Goal: Navigation & Orientation: Understand site structure

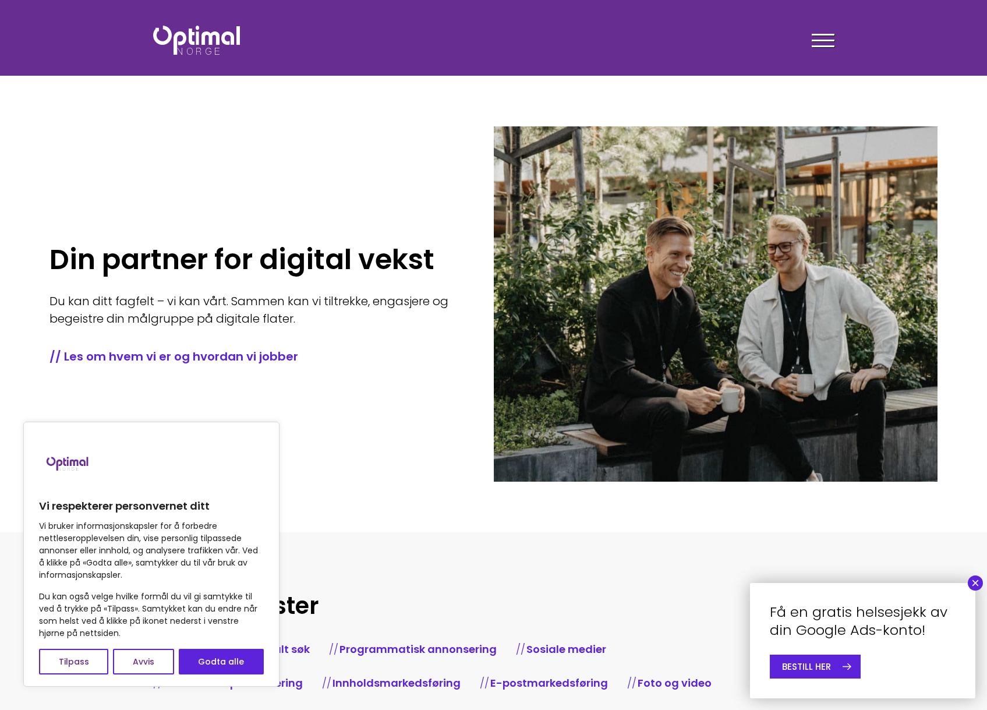
click at [976, 586] on button "×" at bounding box center [974, 582] width 15 height 15
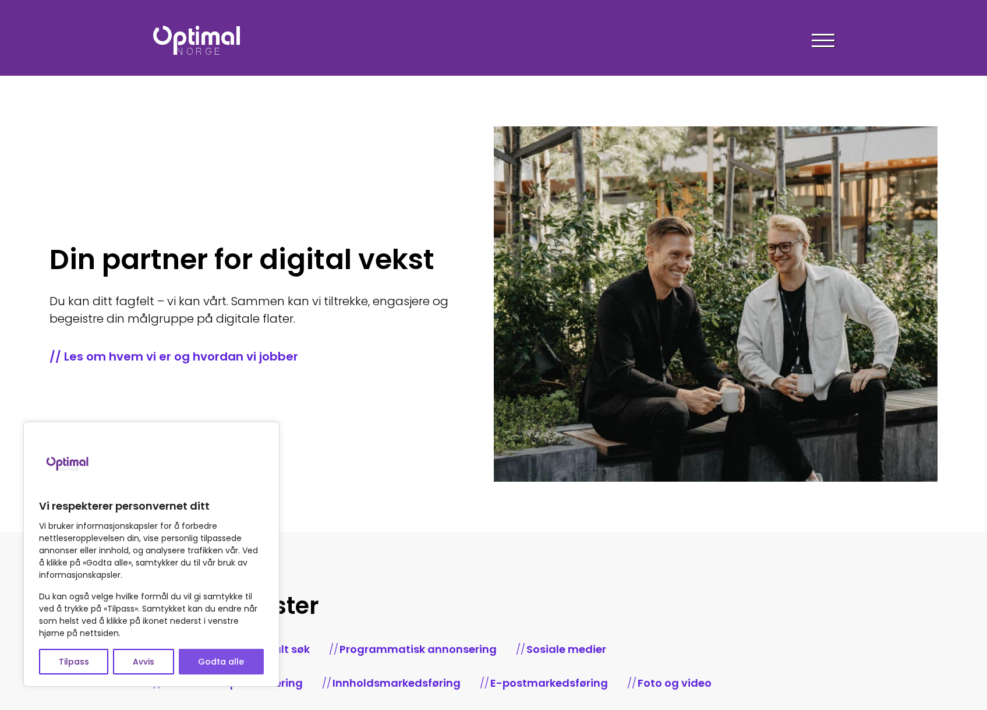
click at [230, 663] on button "Godta alle" at bounding box center [221, 661] width 85 height 26
checkbox input "true"
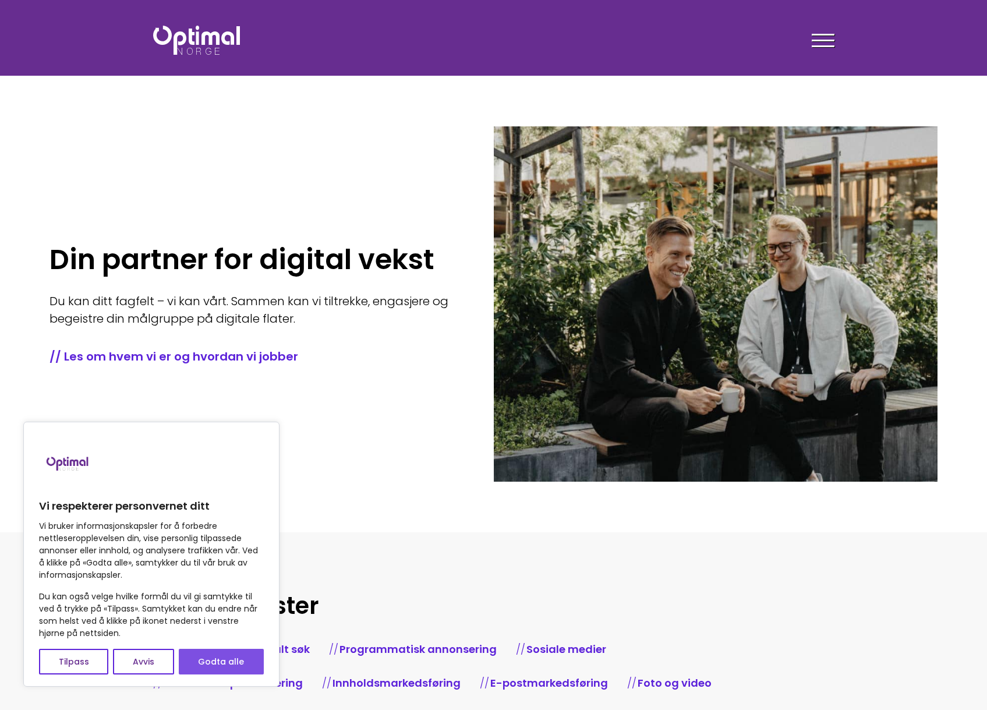
checkbox input "true"
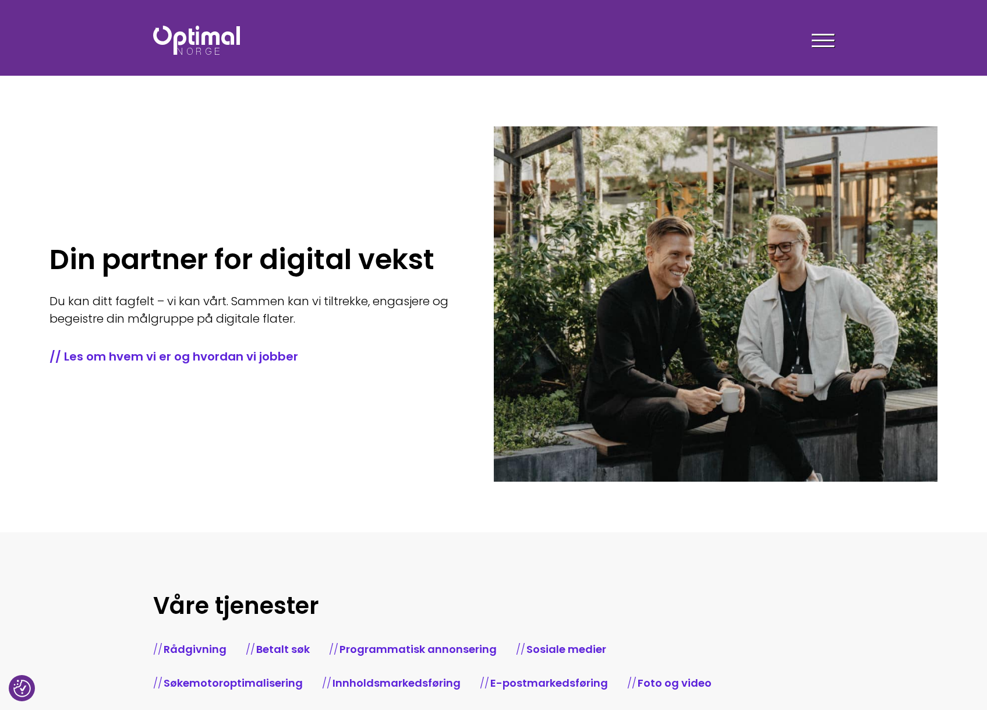
click at [418, 545] on section "Våre tjenester Rådgivning Betalt søk Programmatisk annonsering Sosiale medier S…" at bounding box center [493, 650] width 987 height 237
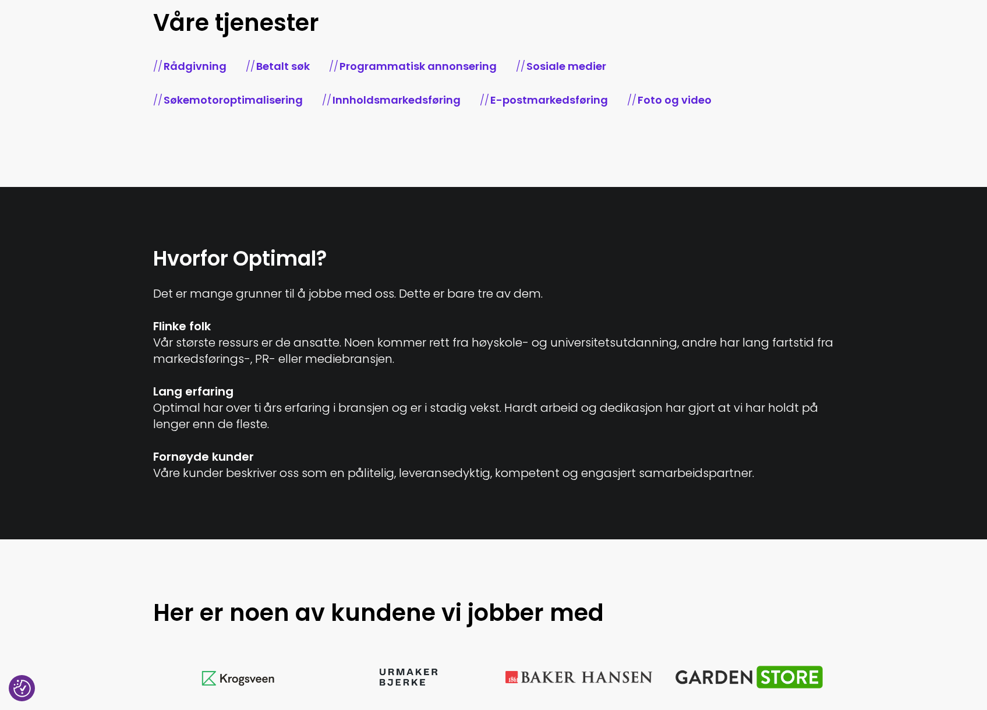
scroll to position [813, 0]
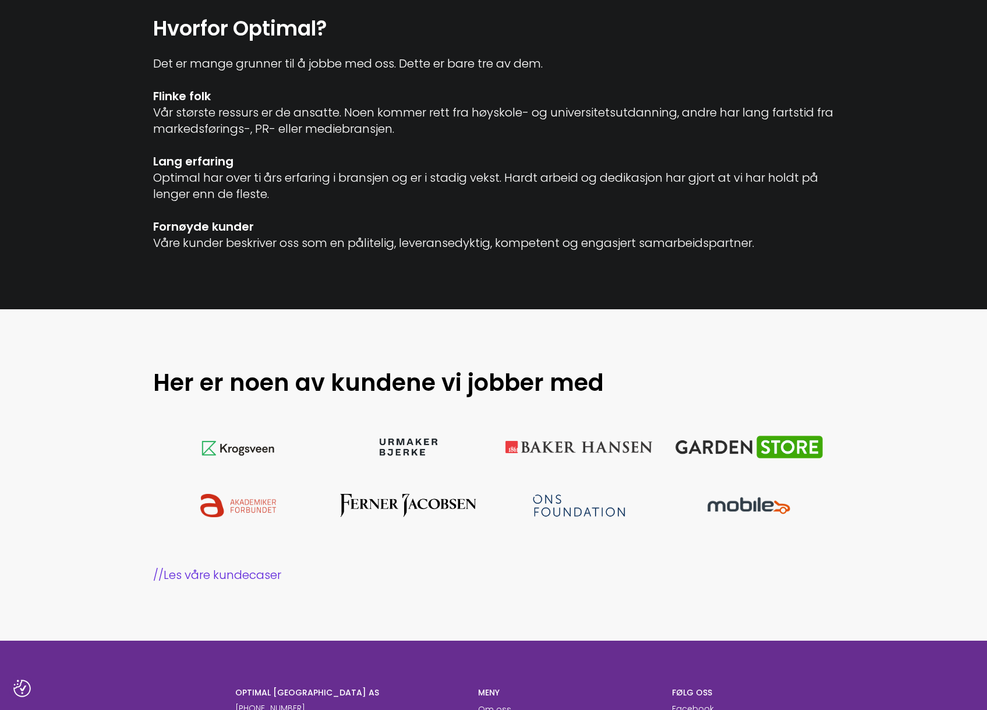
click at [673, 280] on section "Hvorfor Optimal? Det er mange grunner til å jobbe med oss. Dette er bare tre av…" at bounding box center [493, 133] width 987 height 352
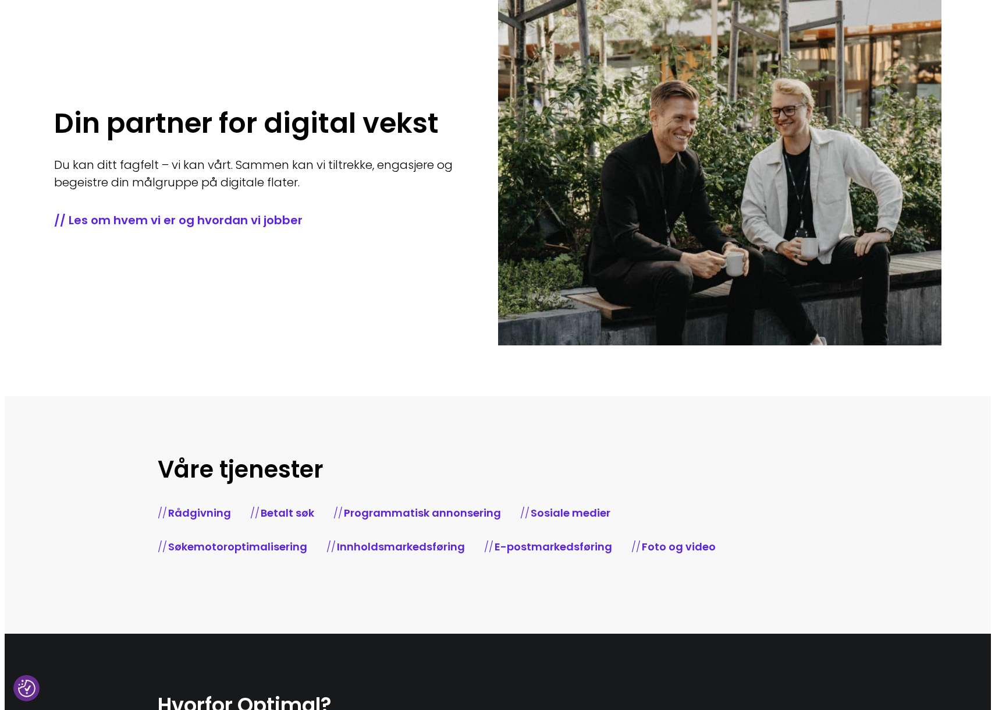
scroll to position [0, 0]
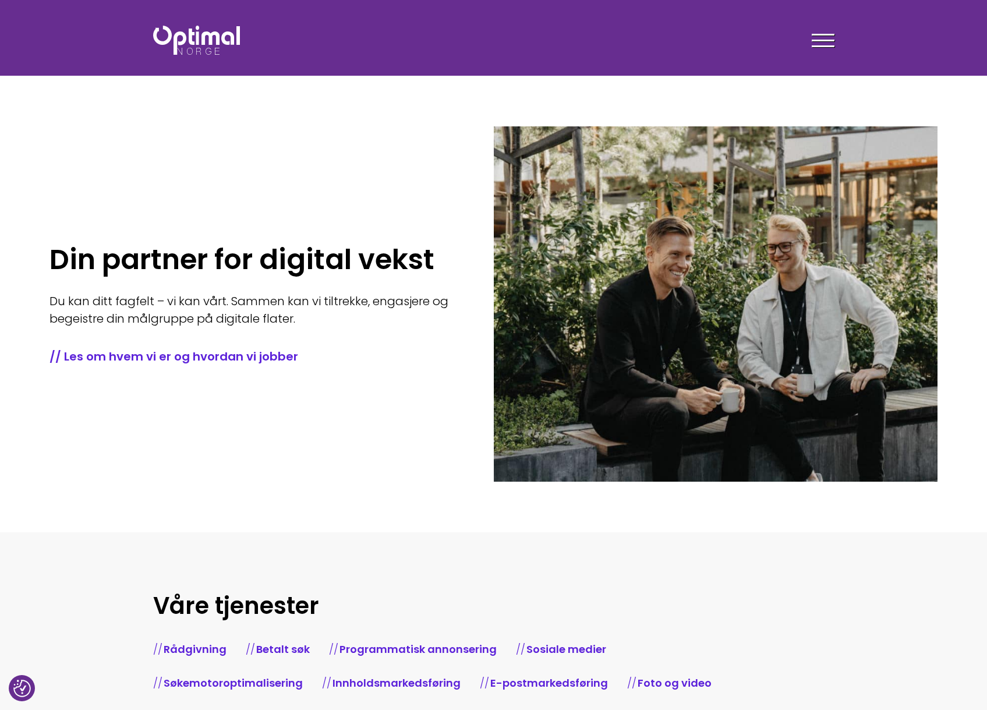
click at [816, 38] on div at bounding box center [822, 42] width 23 height 29
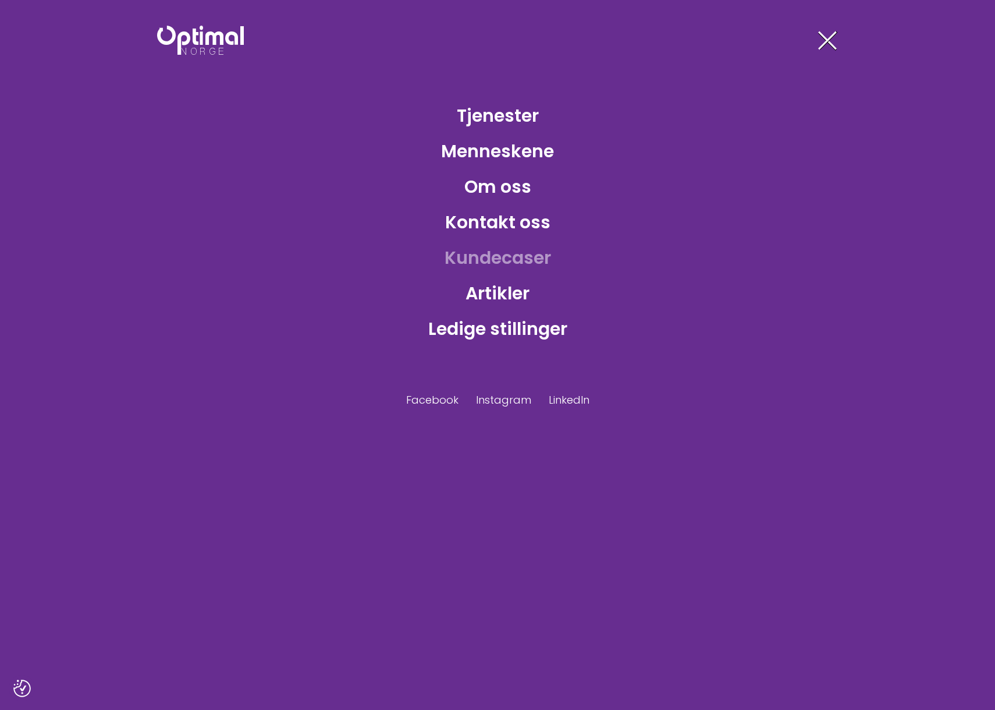
click at [489, 260] on link "Kundecaser" at bounding box center [497, 258] width 125 height 38
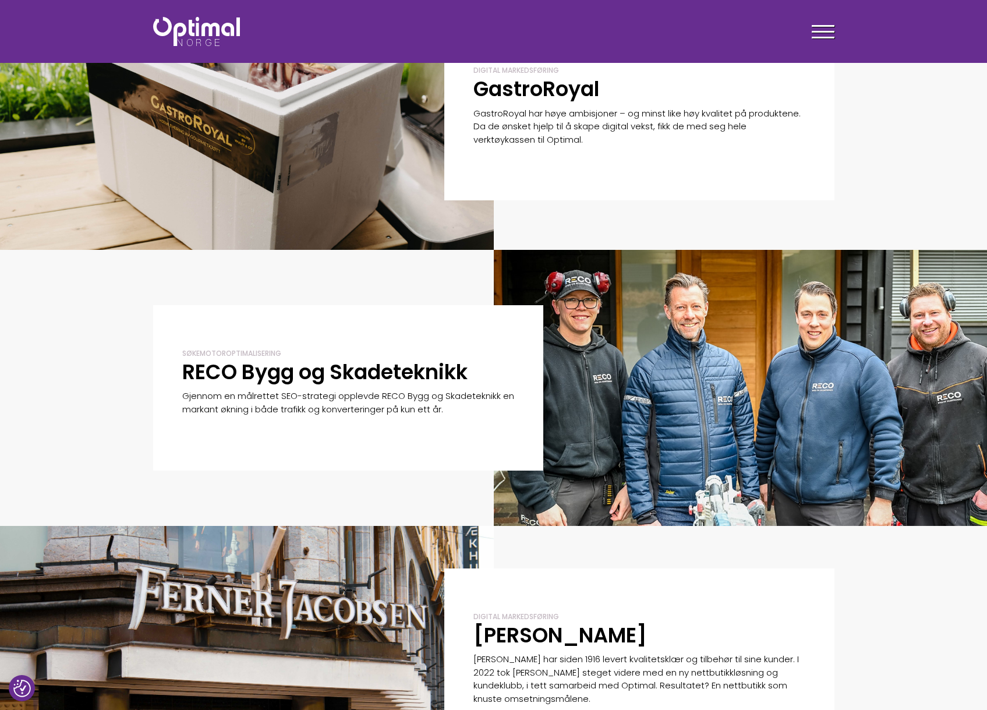
scroll to position [378, 0]
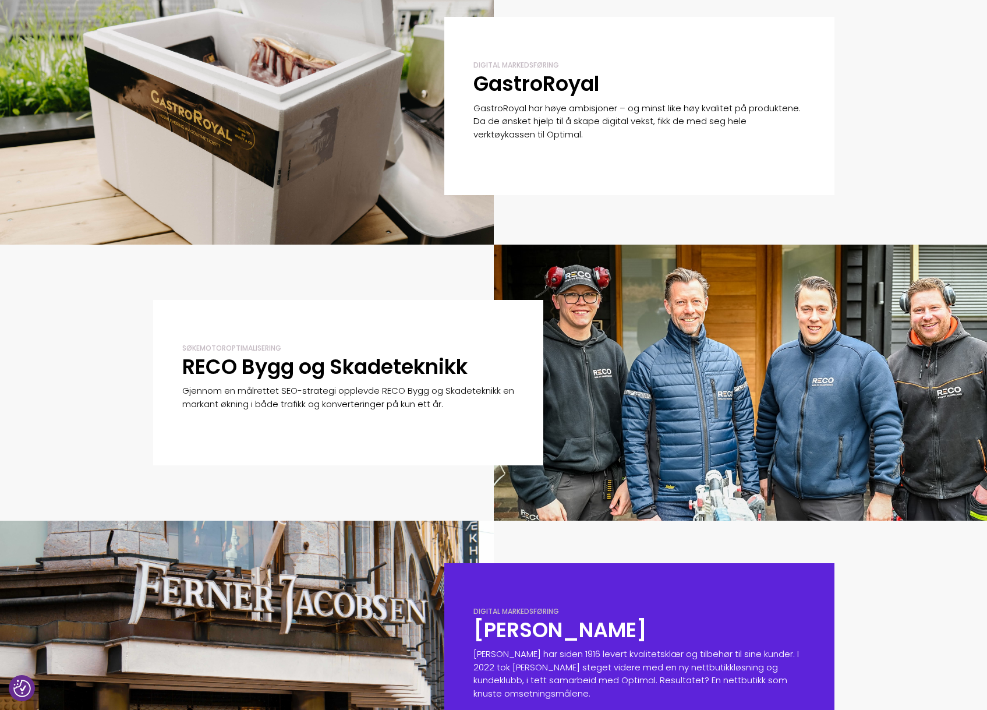
click at [842, 568] on link "Digital markedsføring Ferner Jacobsen Ferner Jacobsen har siden 1916 levert kva…" at bounding box center [741, 659] width 494 height 192
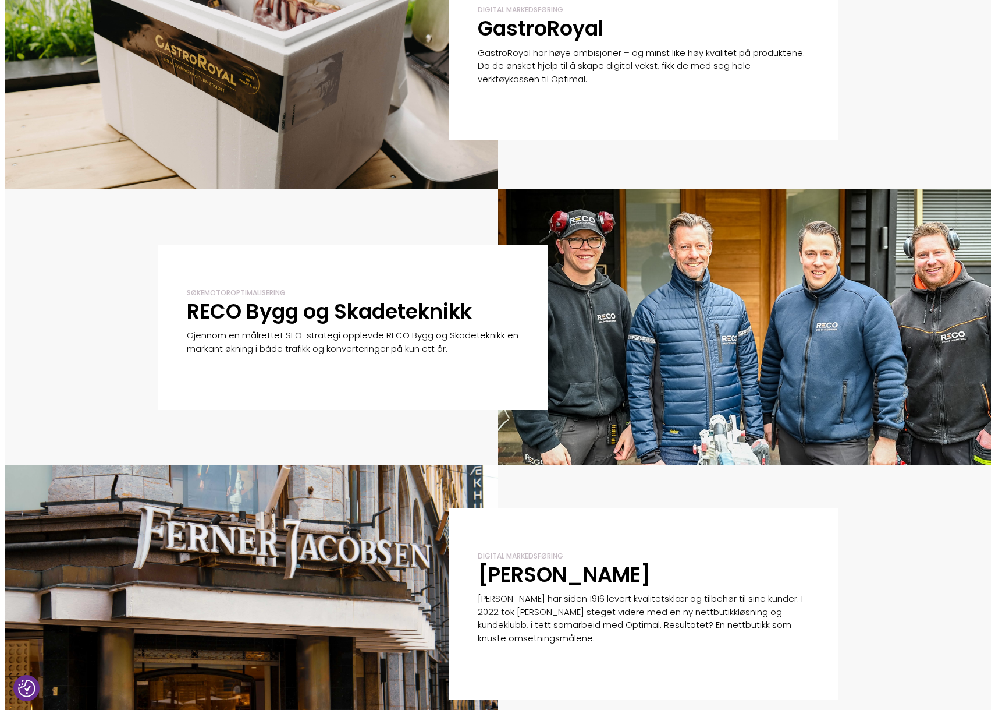
scroll to position [359, 0]
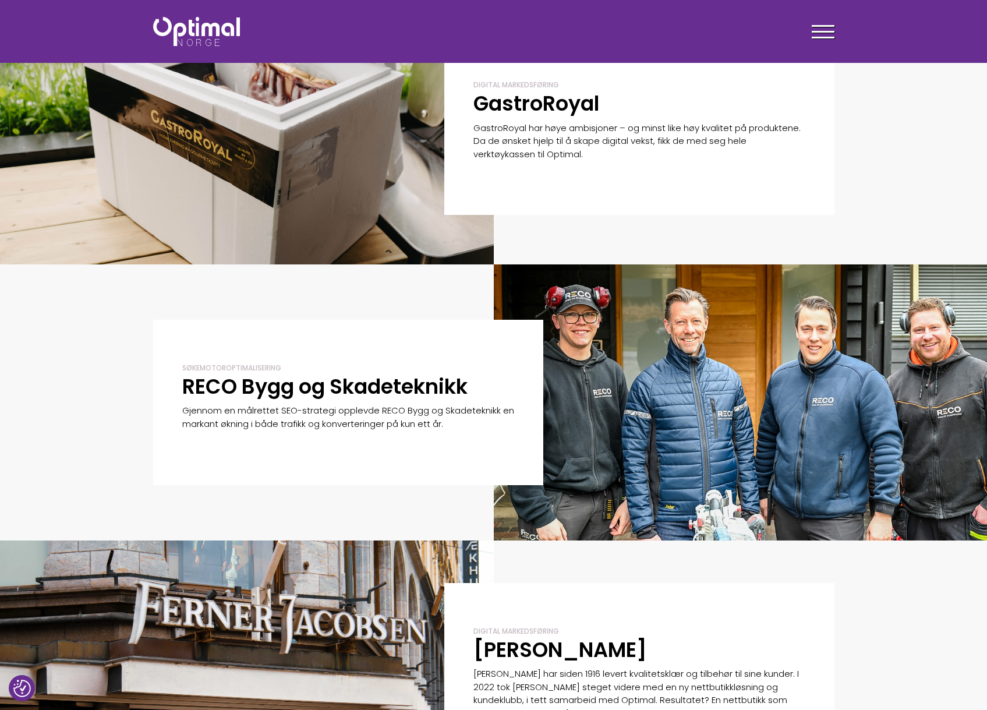
click at [828, 37] on span at bounding box center [822, 38] width 23 height 2
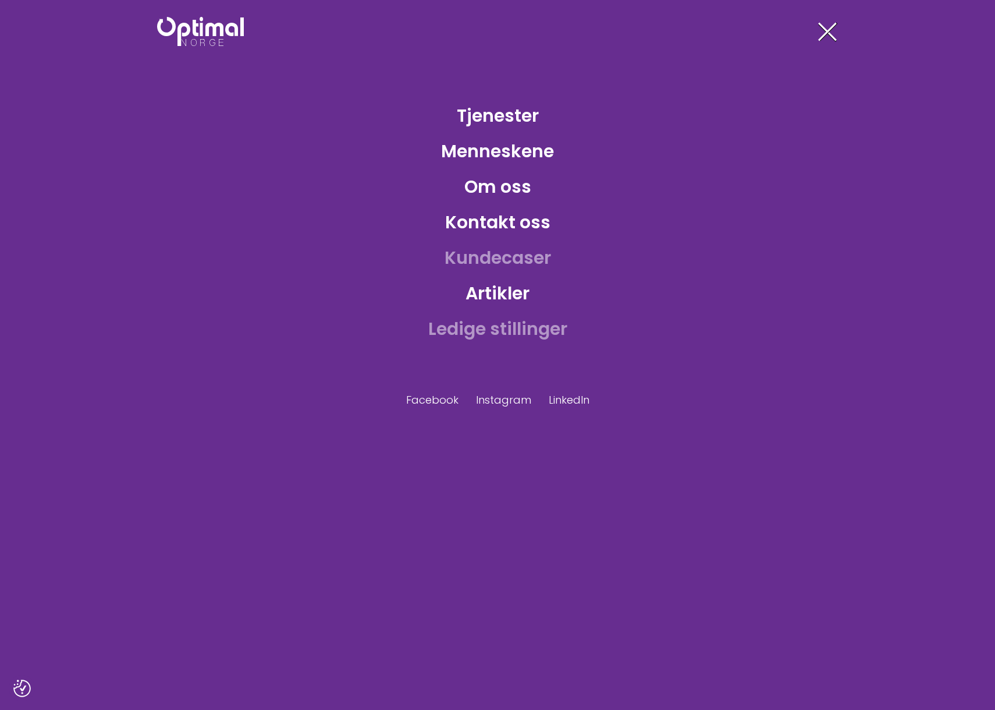
click at [528, 327] on link "Ledige stillinger" at bounding box center [498, 329] width 158 height 38
drag, startPoint x: 563, startPoint y: 556, endPoint x: 617, endPoint y: 572, distance: 56.4
click at [508, 296] on link "Artikler" at bounding box center [497, 293] width 83 height 38
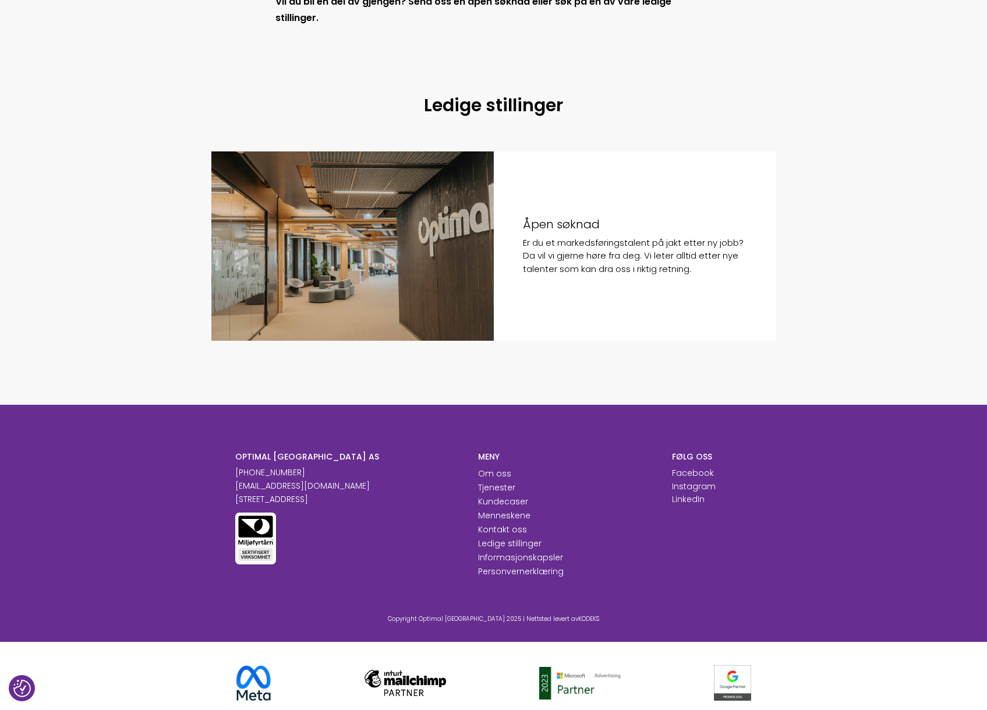
scroll to position [789, 0]
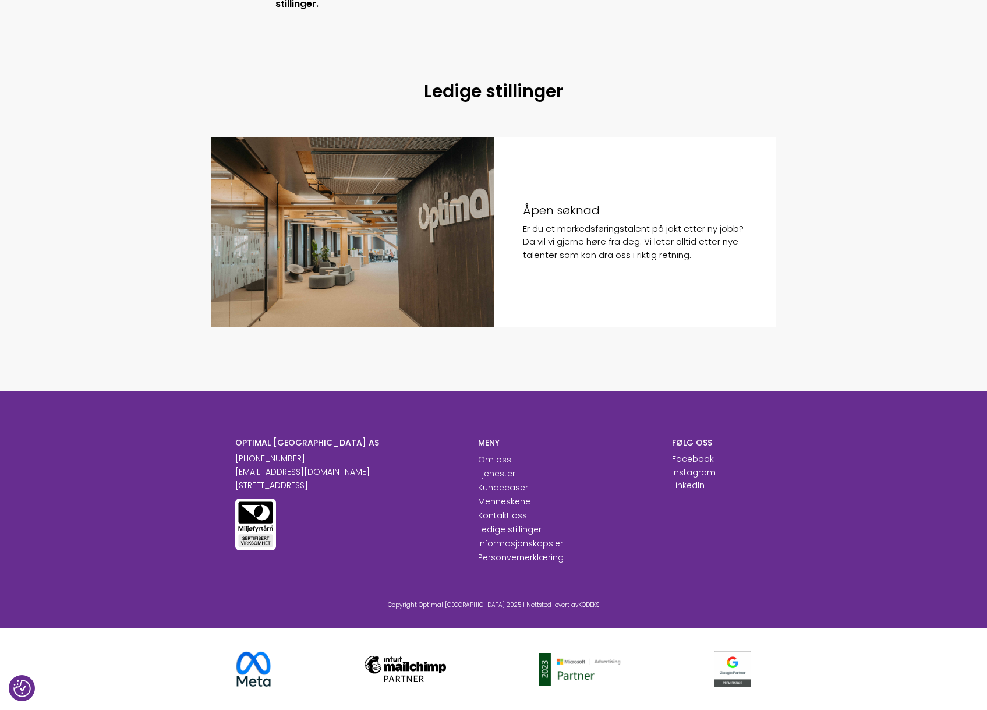
click at [821, 665] on ul at bounding box center [494, 668] width 774 height 82
click at [804, 363] on section "Ledige stillinger Åpen søknad Er du et markedsføringstalent på jakt etter ny jo…" at bounding box center [493, 213] width 987 height 355
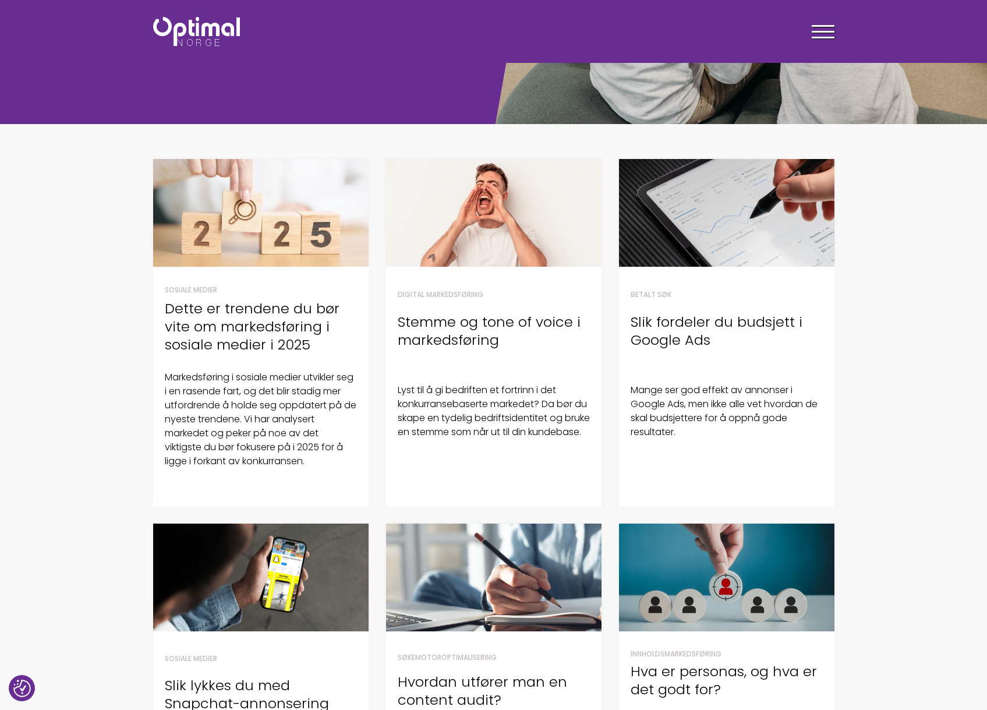
scroll to position [739, 0]
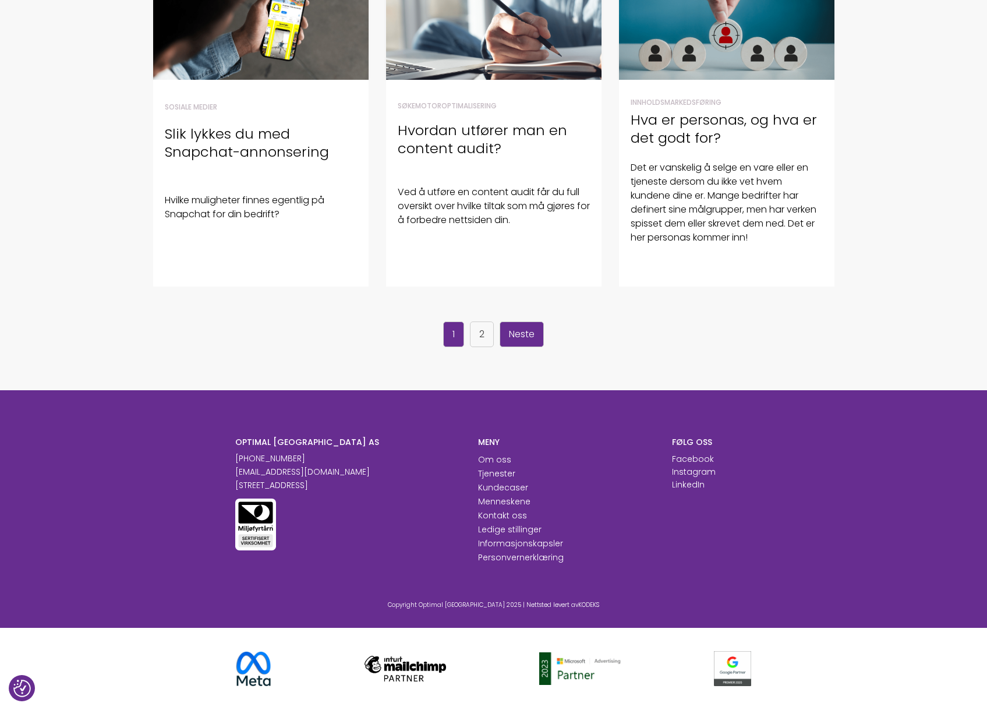
click at [525, 335] on link "Neste" at bounding box center [521, 334] width 44 height 26
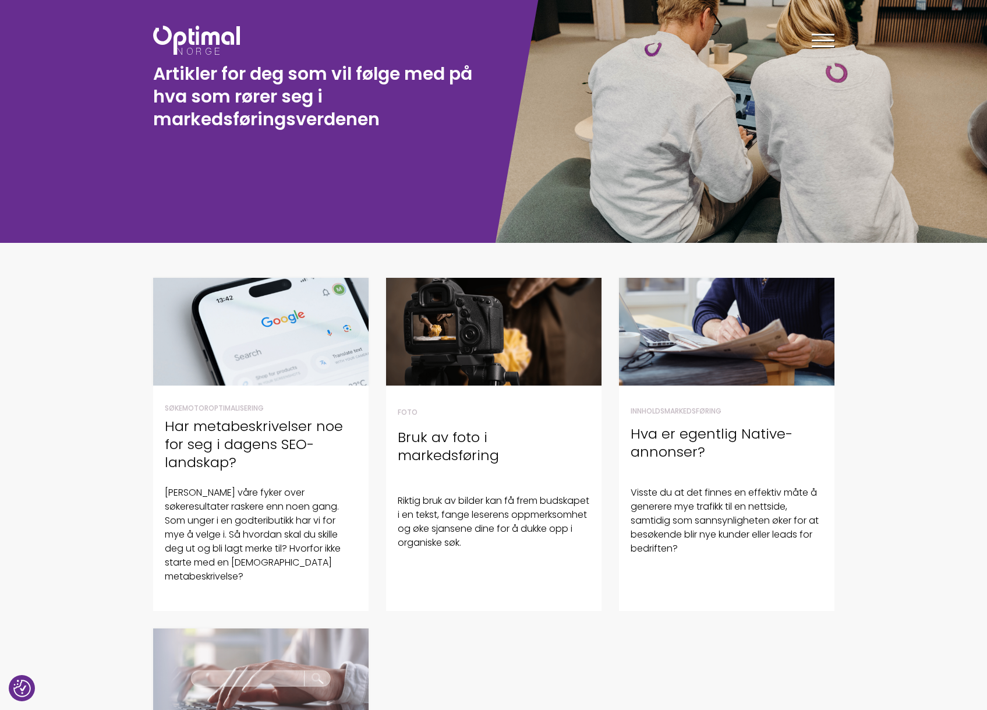
scroll to position [55, 0]
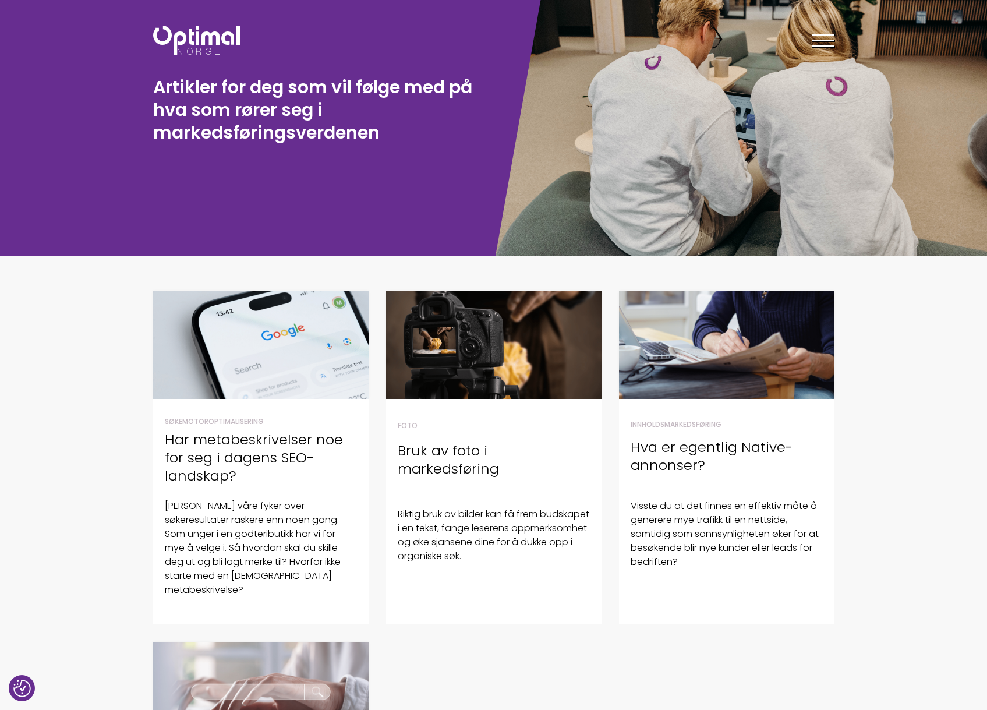
click at [903, 433] on section "Søkemotoroptimalisering Har metabeskrivelser noe for seg i dagens SEO-landskap?…" at bounding box center [493, 668] width 987 height 755
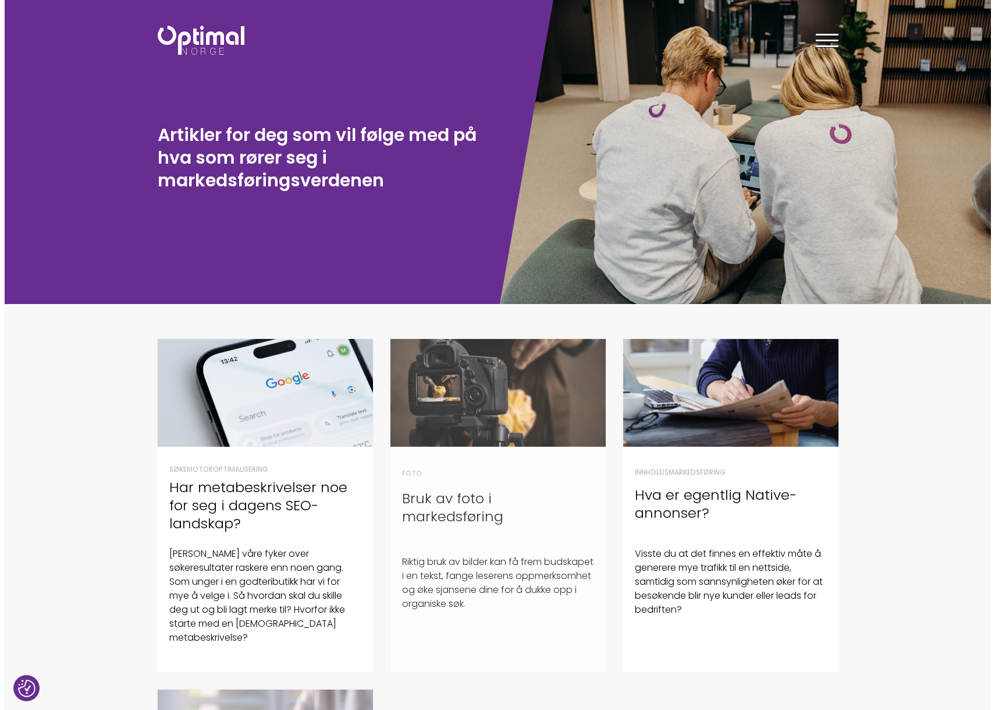
scroll to position [0, 0]
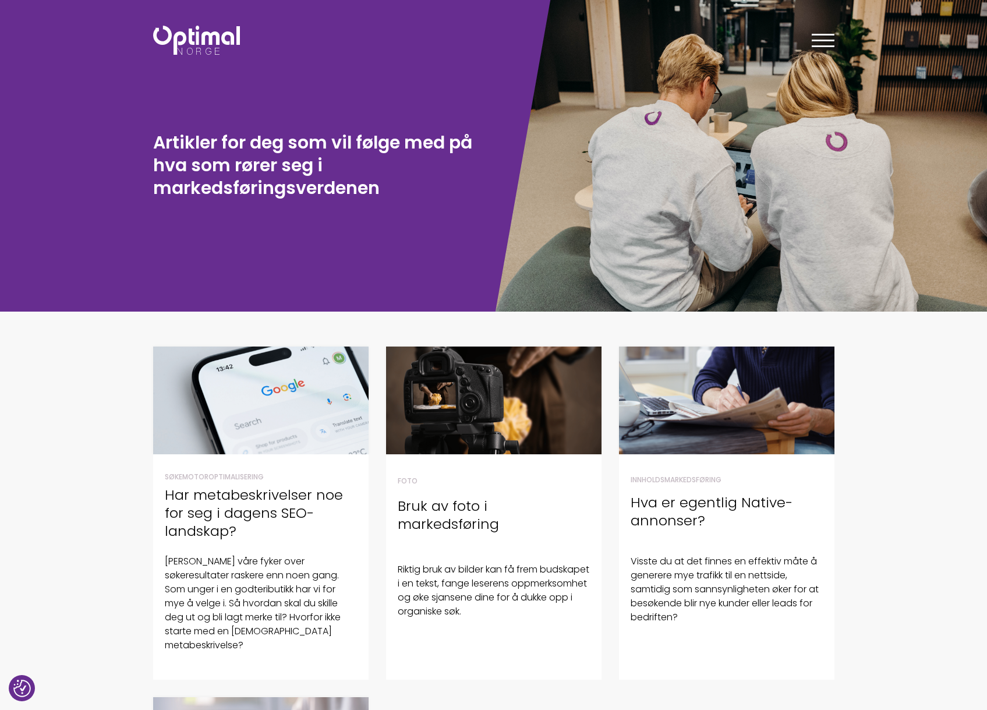
click at [815, 44] on div at bounding box center [822, 42] width 23 height 29
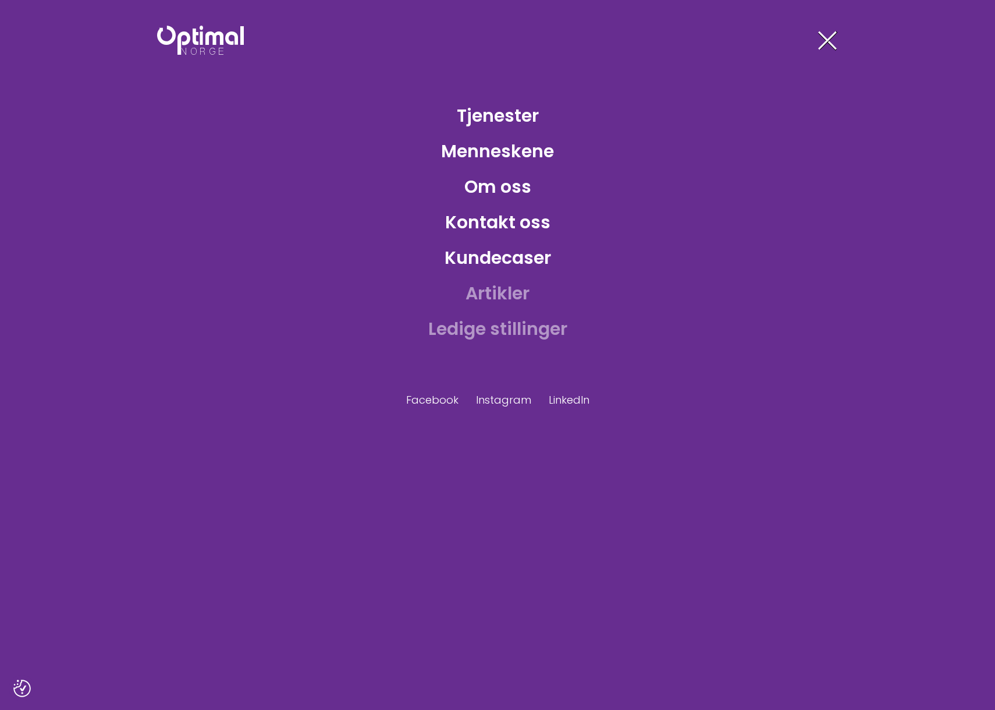
click at [504, 331] on link "Ledige stillinger" at bounding box center [498, 329] width 158 height 38
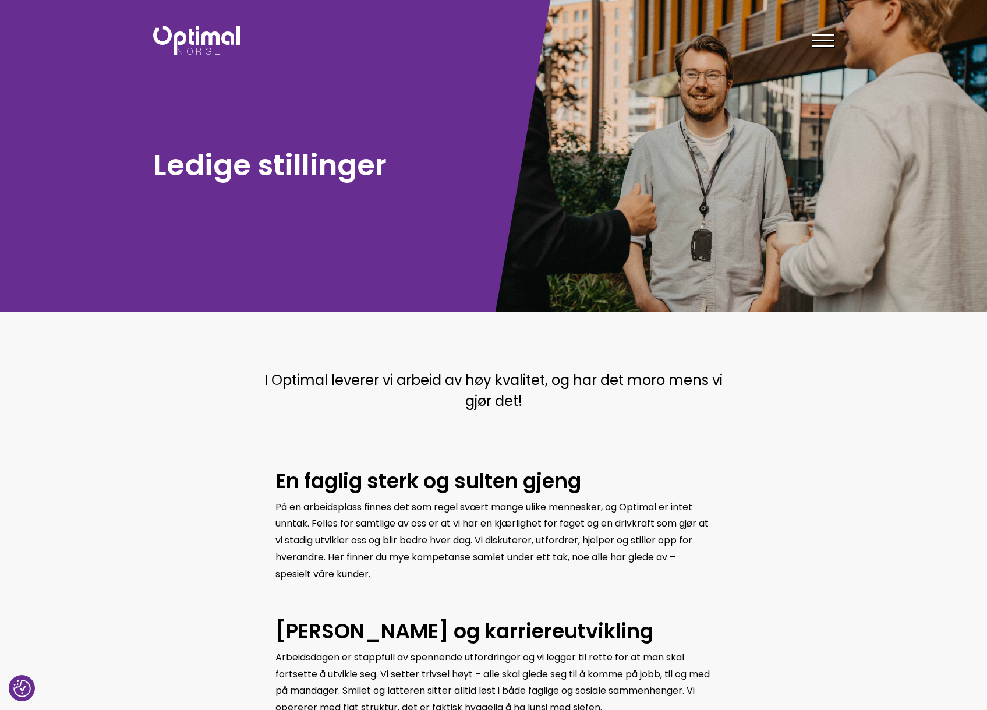
click at [824, 36] on div at bounding box center [822, 42] width 23 height 29
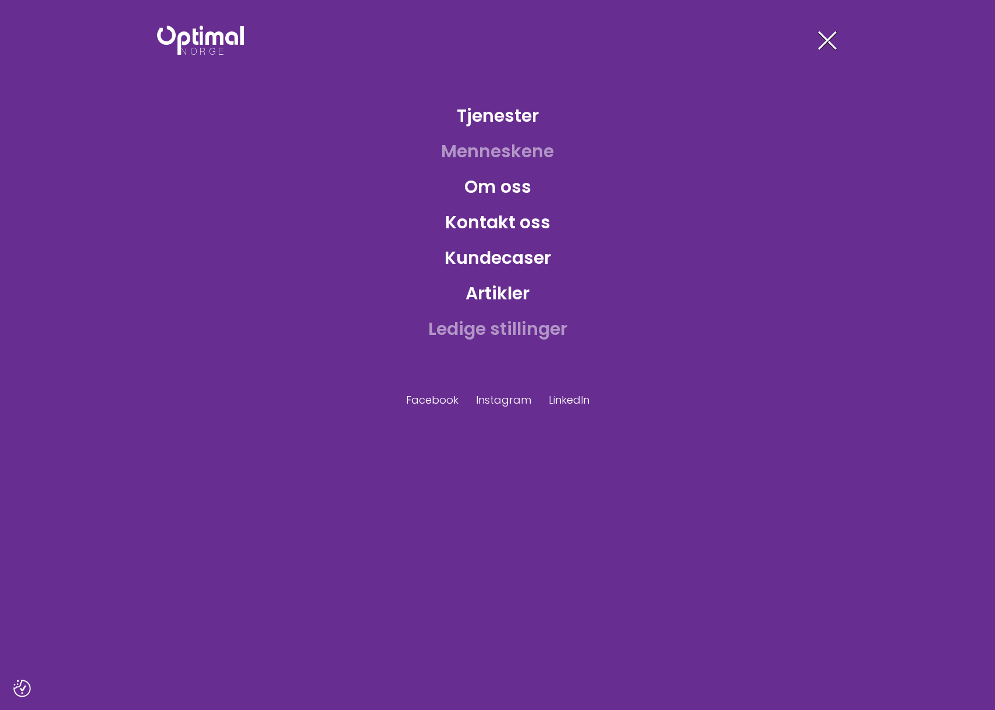
click at [531, 155] on link "Menneskene" at bounding box center [498, 151] width 132 height 38
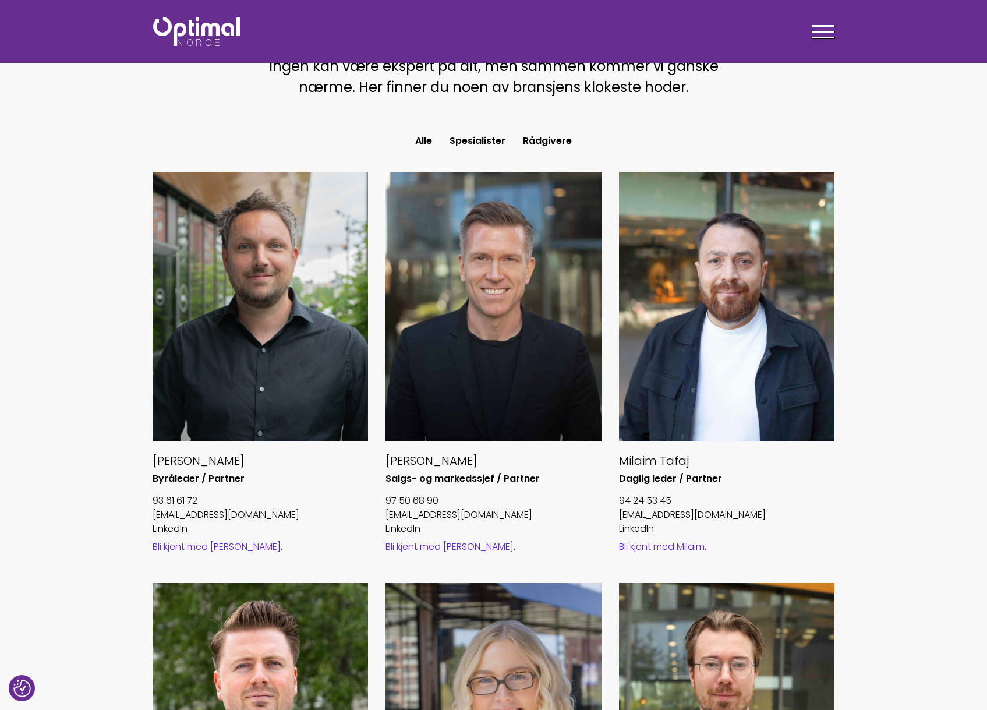
scroll to position [352, 0]
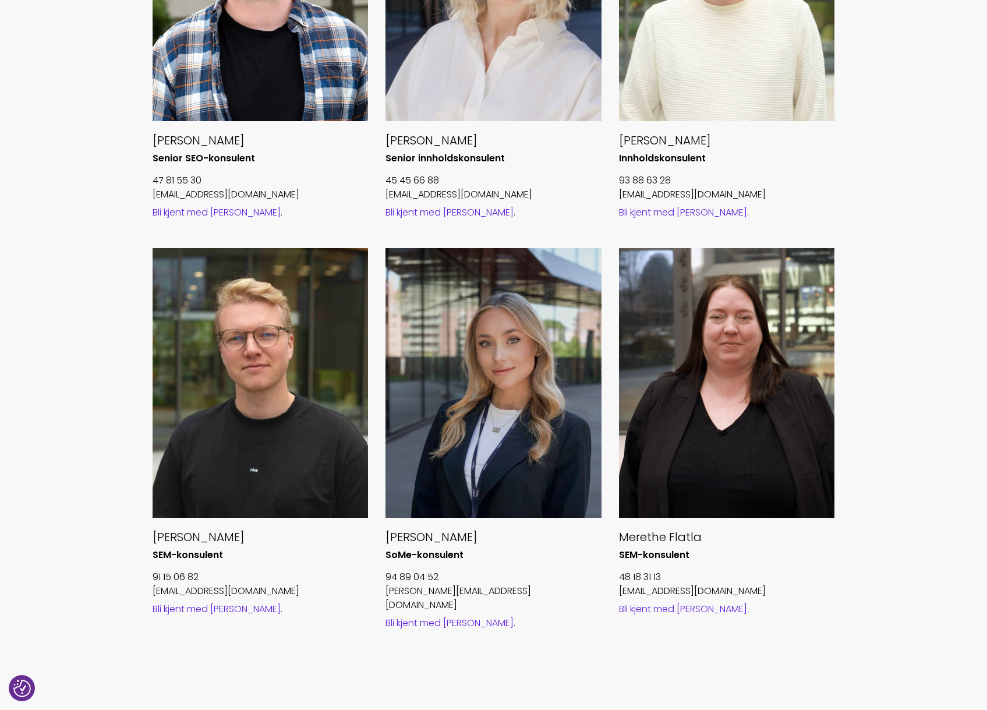
scroll to position [1002, 0]
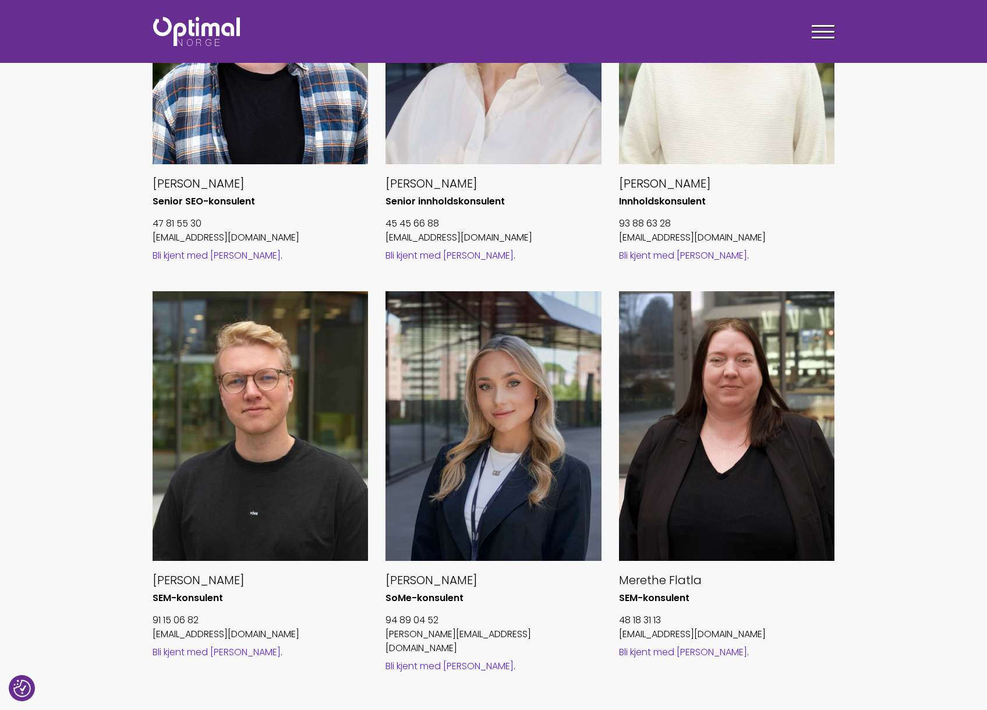
click at [928, 484] on section "Alle Spesialister Rådgivere [PERSON_NAME] Byråleder / Partner 93 61 61 72 [EMAI…" at bounding box center [493, 104] width 987 height 1324
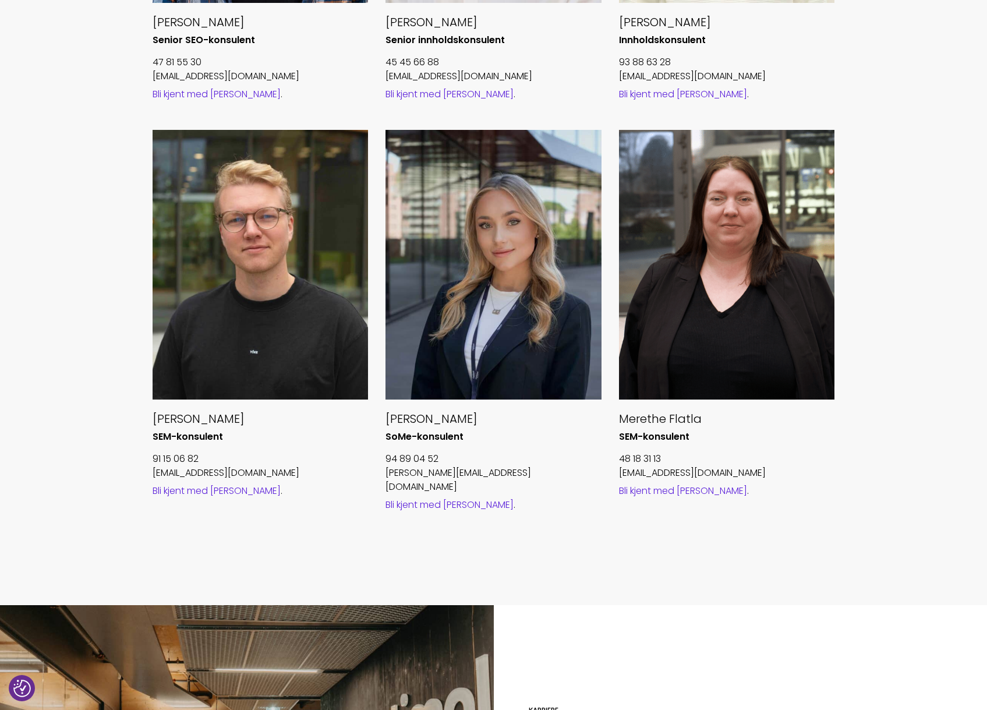
scroll to position [1160, 0]
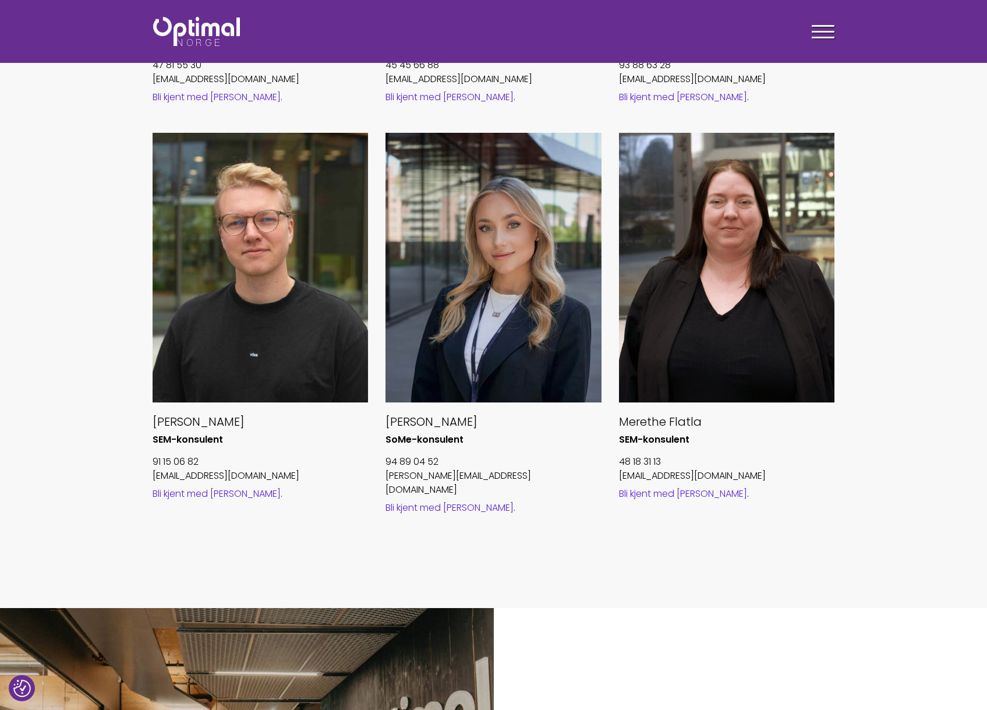
click at [531, 373] on div at bounding box center [493, 268] width 216 height 270
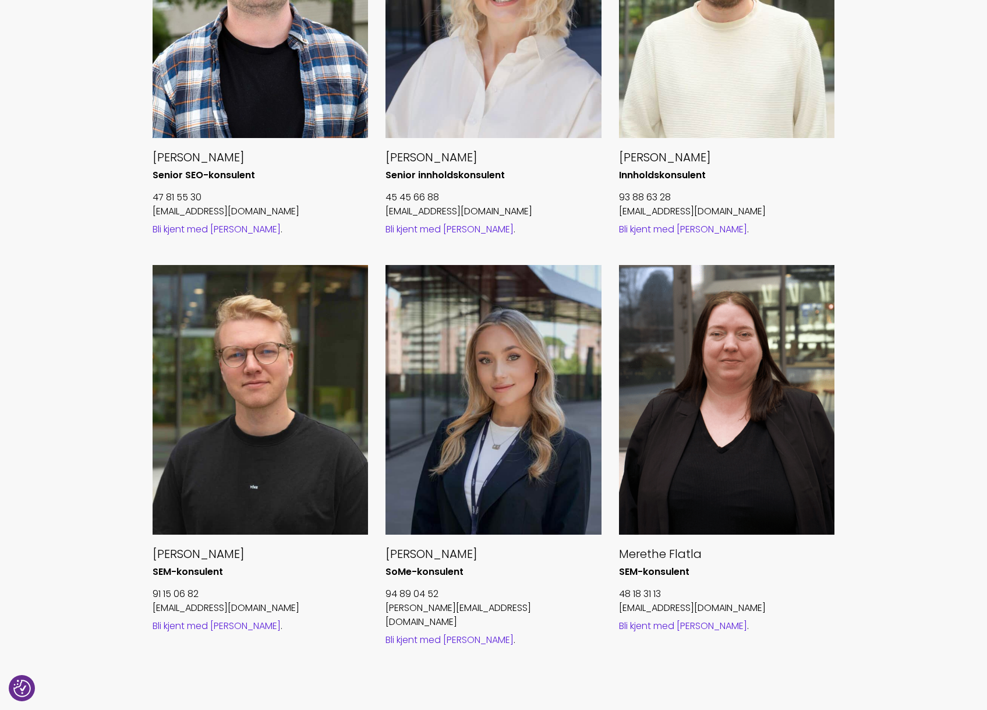
scroll to position [1143, 0]
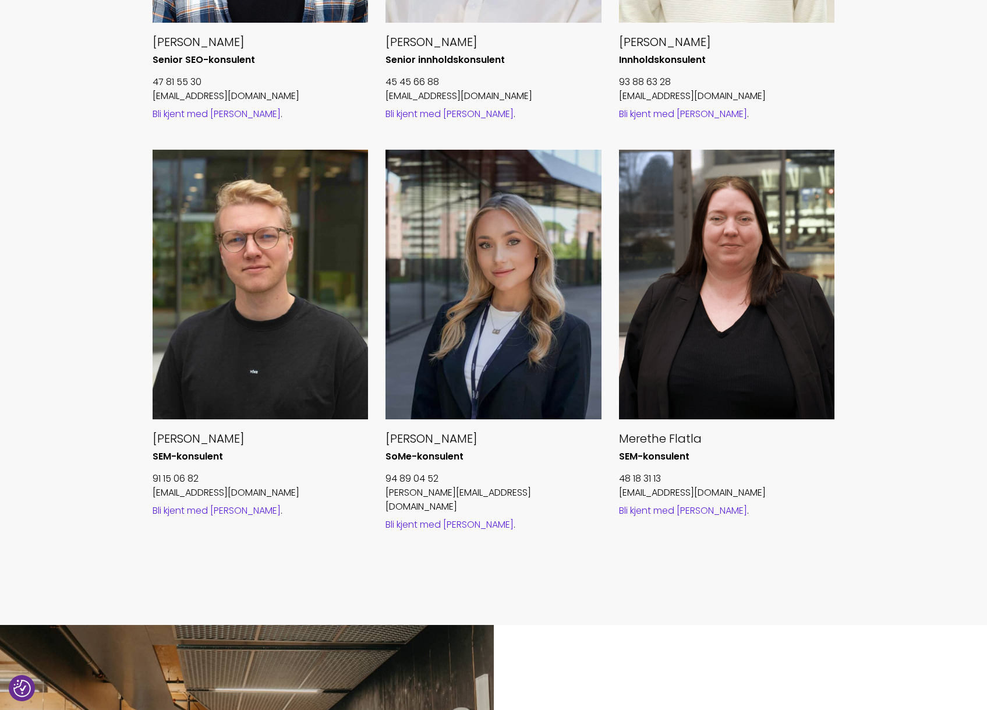
click at [457, 517] on link "Bli kjent med Emilie" at bounding box center [449, 523] width 128 height 13
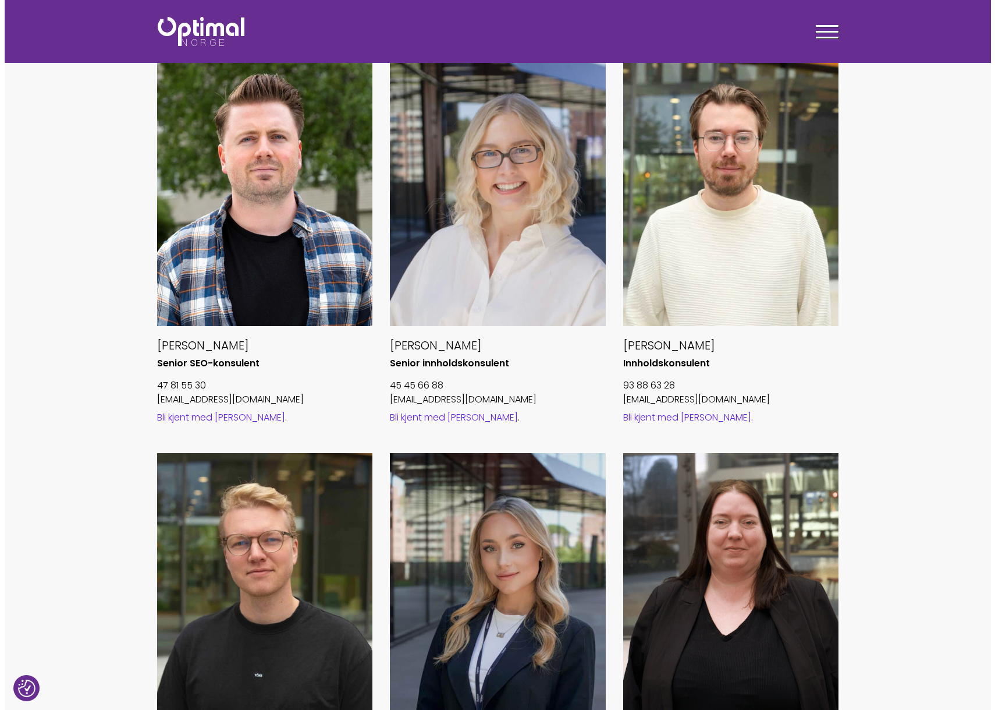
scroll to position [751, 0]
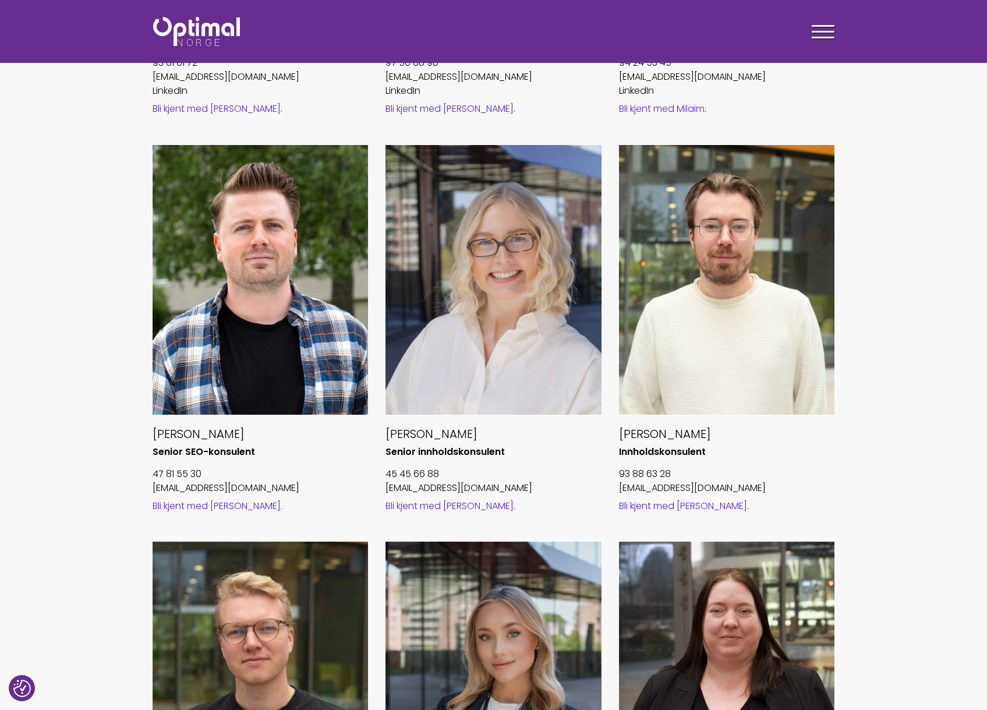
click at [822, 34] on div at bounding box center [822, 33] width 23 height 29
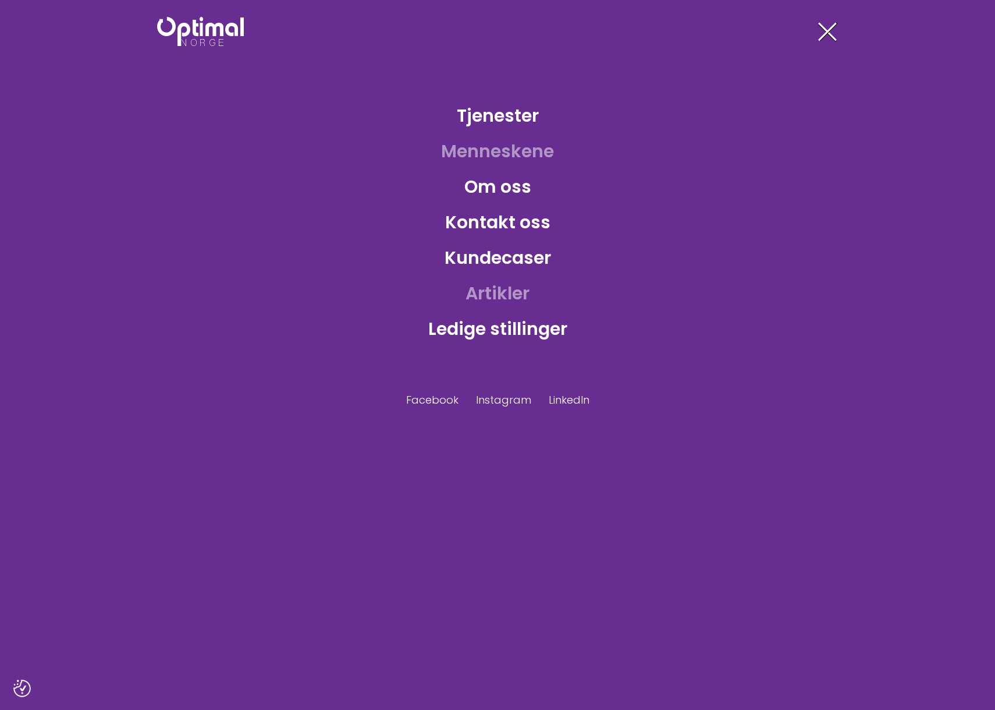
click at [499, 292] on link "Artikler" at bounding box center [497, 293] width 83 height 38
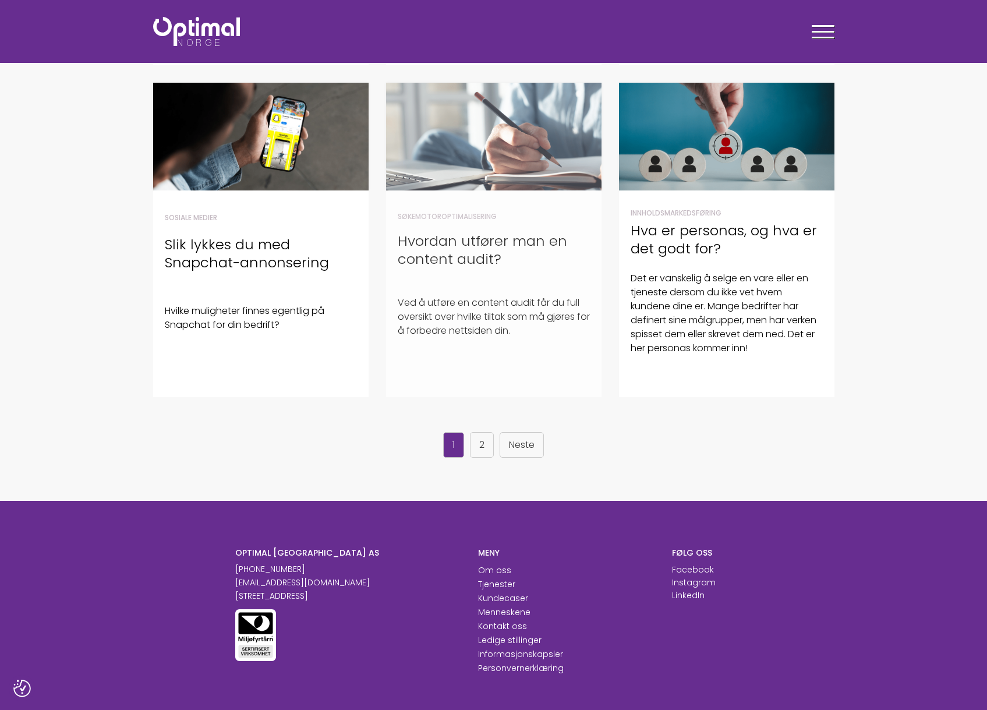
scroll to position [739, 0]
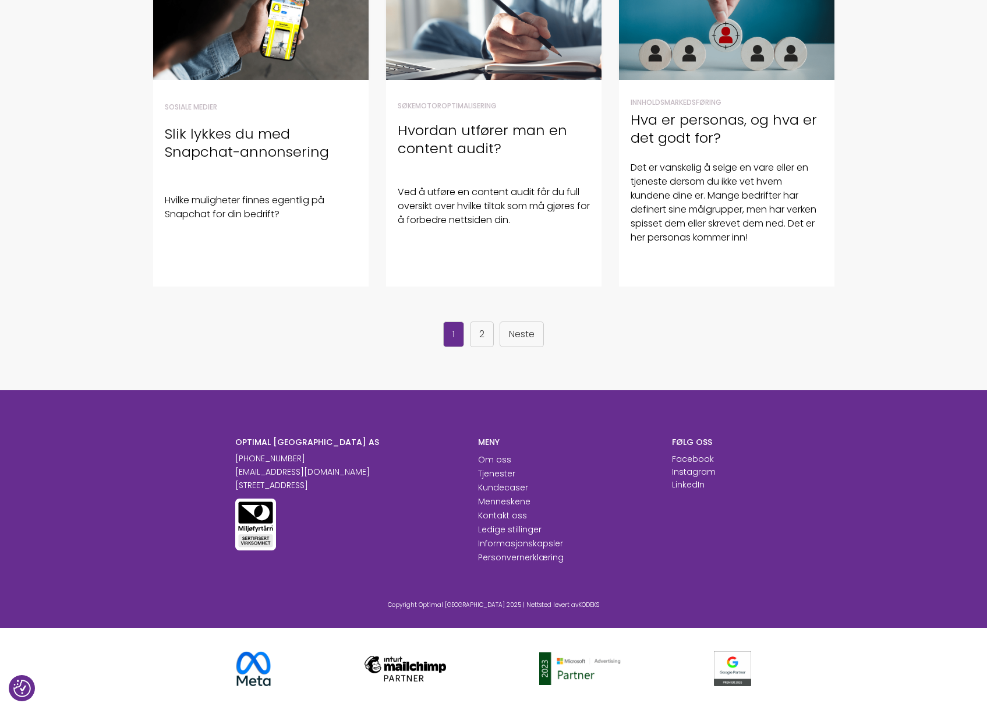
click at [753, 339] on div "1 2 Neste" at bounding box center [493, 334] width 698 height 26
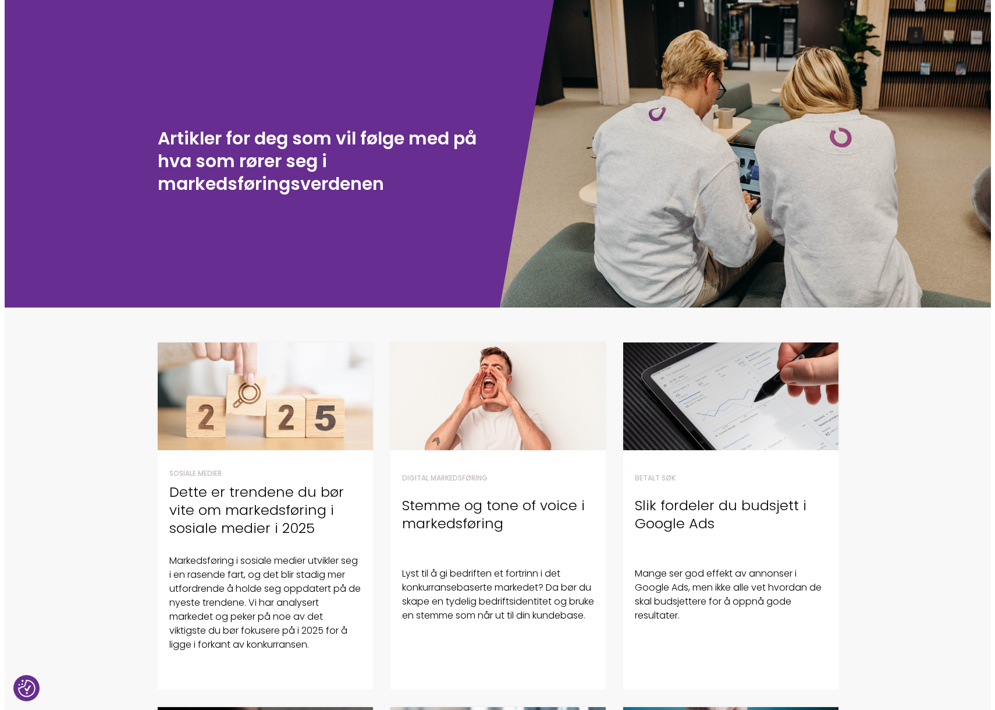
scroll to position [0, 0]
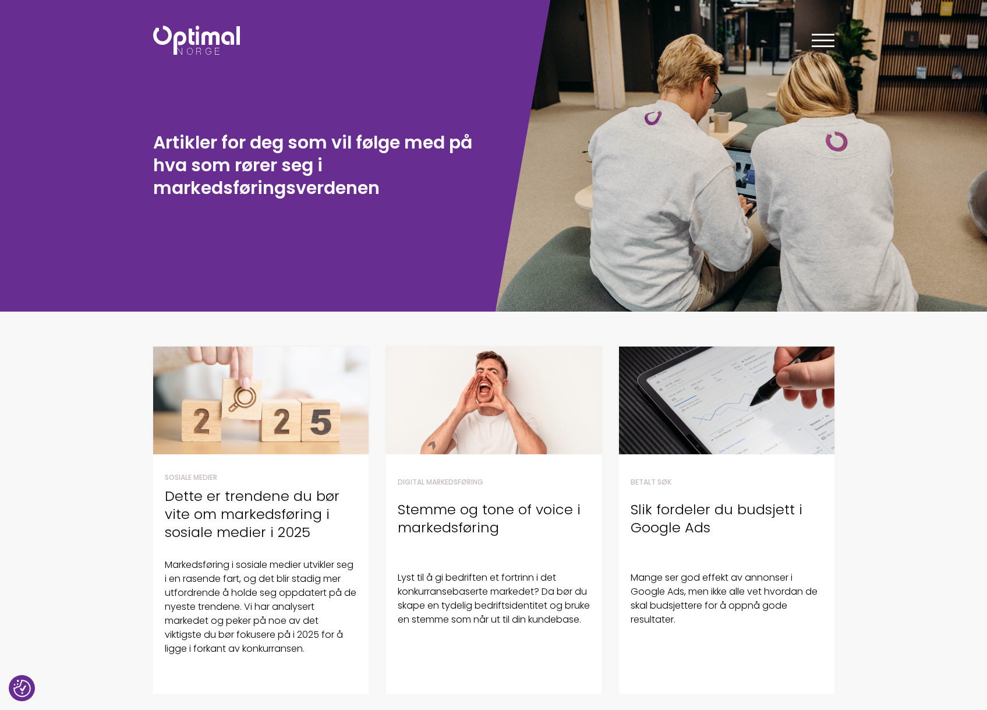
click at [816, 32] on div at bounding box center [822, 42] width 23 height 29
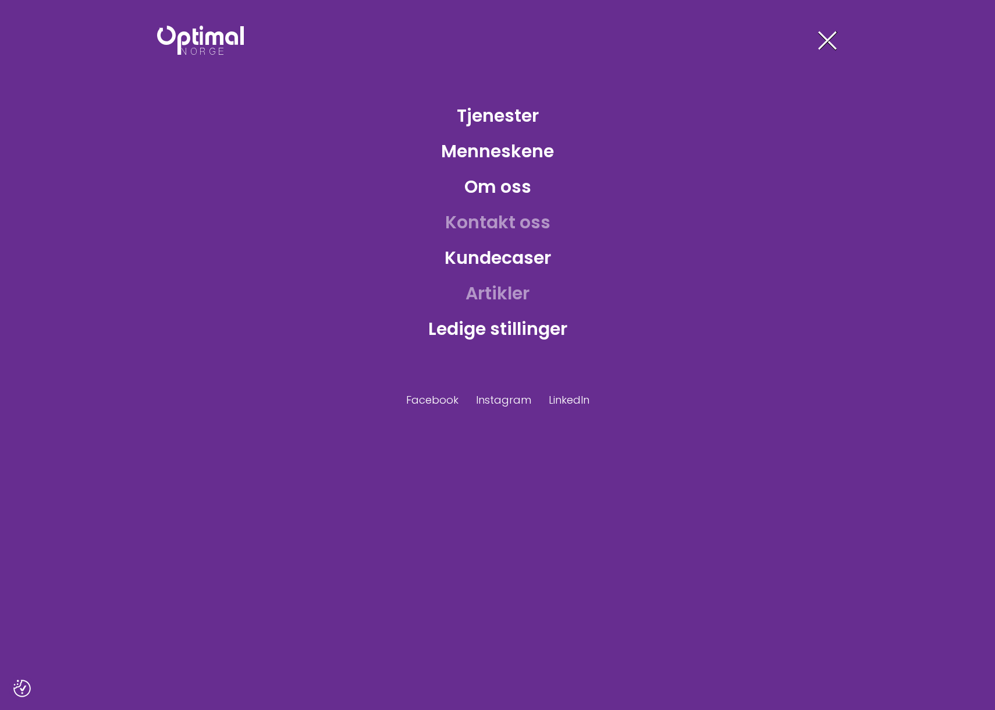
click at [503, 226] on link "Kontakt oss" at bounding box center [498, 222] width 124 height 38
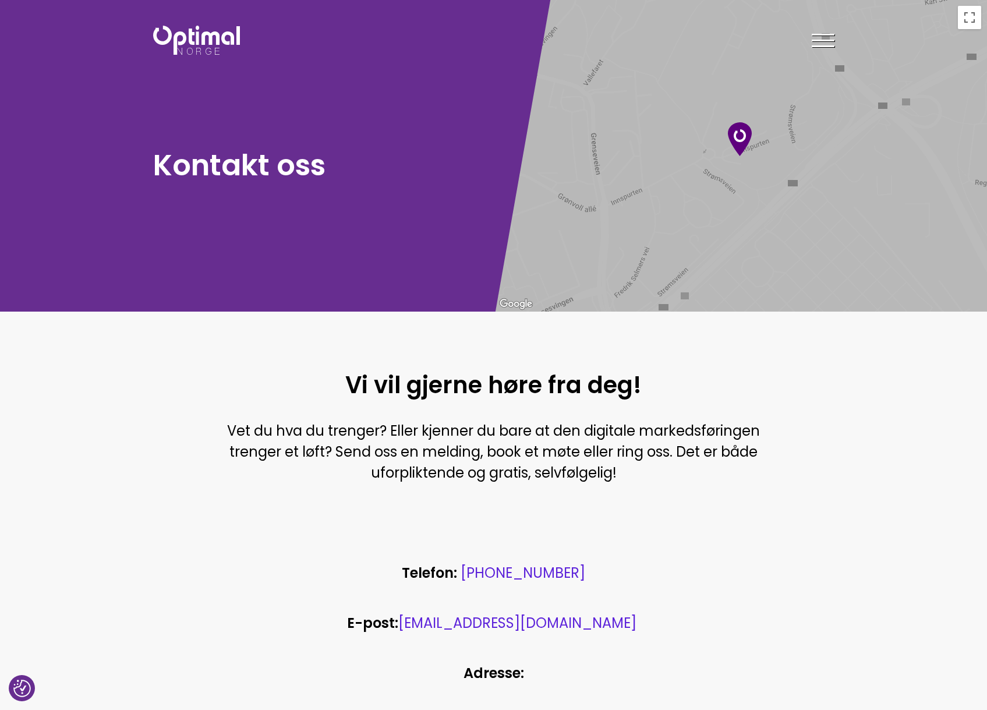
click at [831, 37] on div at bounding box center [822, 42] width 23 height 29
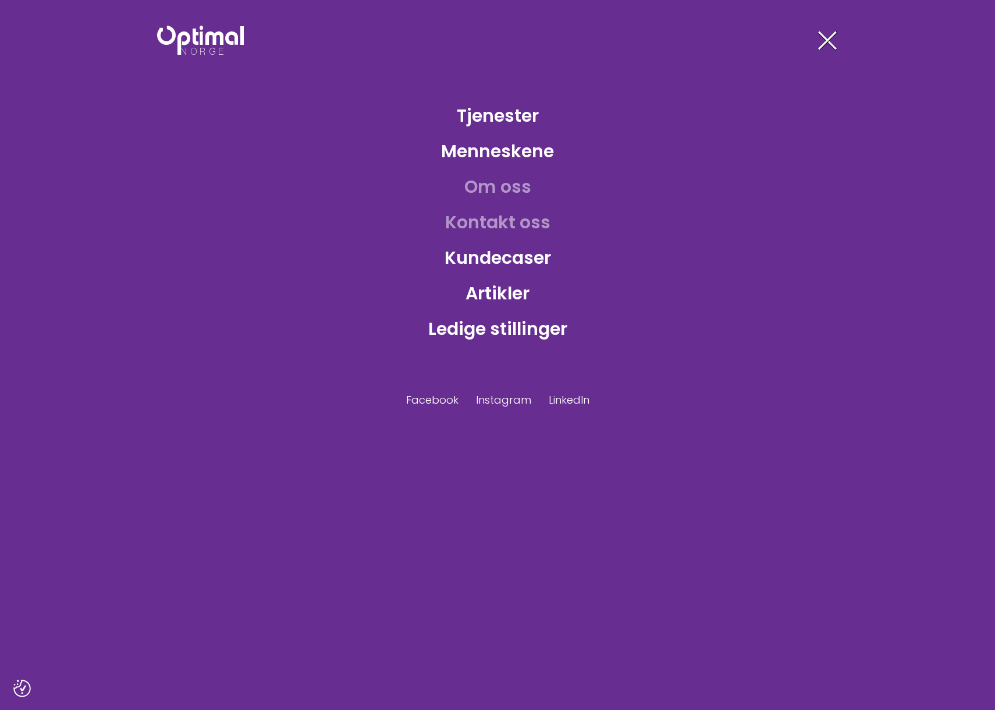
click at [480, 188] on link "Om oss" at bounding box center [498, 187] width 86 height 38
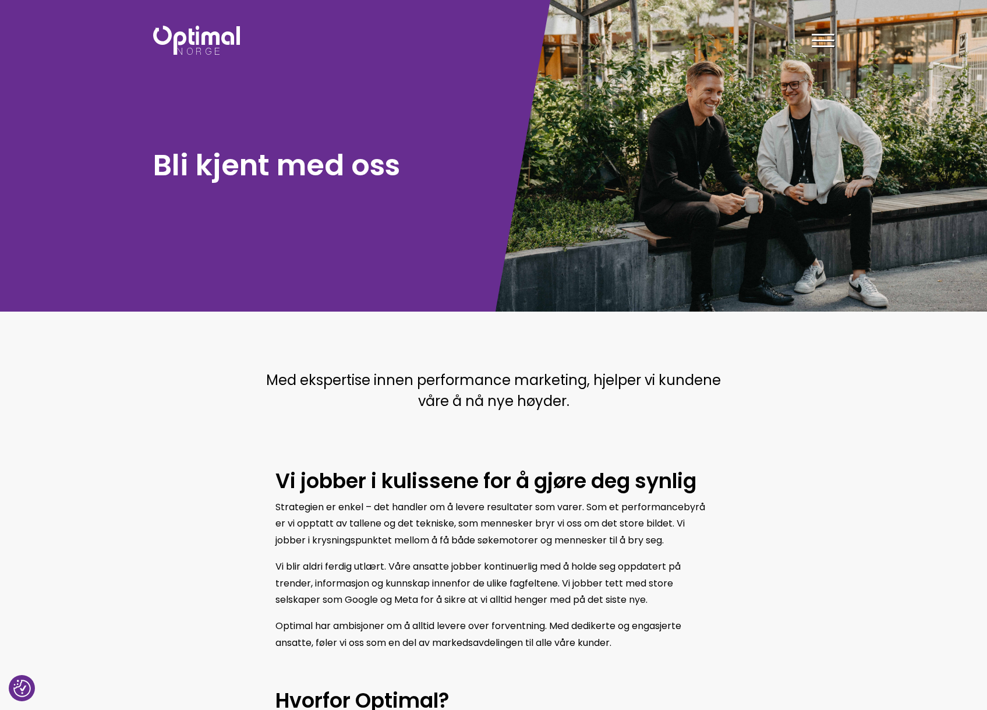
click at [815, 40] on span at bounding box center [822, 41] width 23 height 2
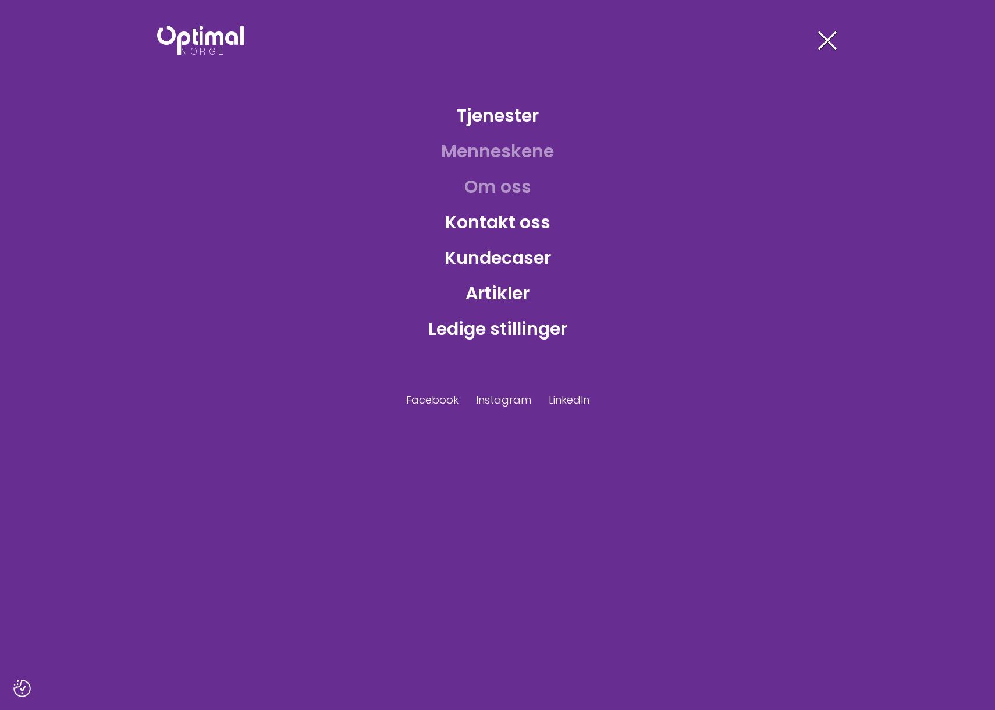
click at [519, 154] on link "Menneskene" at bounding box center [498, 151] width 132 height 38
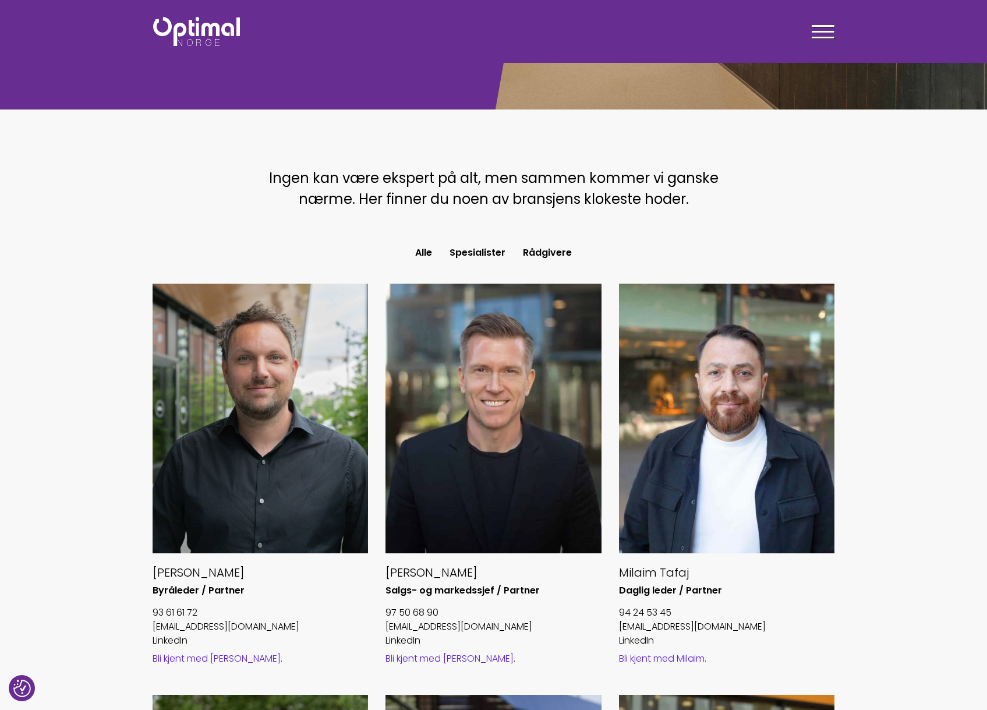
scroll to position [219, 0]
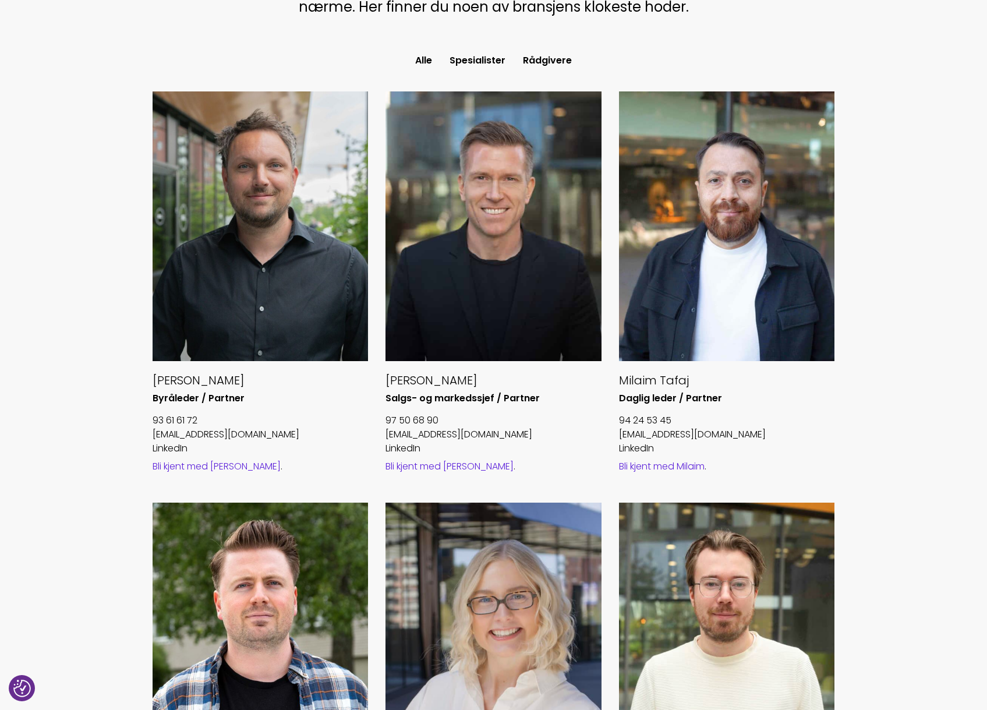
scroll to position [399, 0]
